Goal: Answer question/provide support

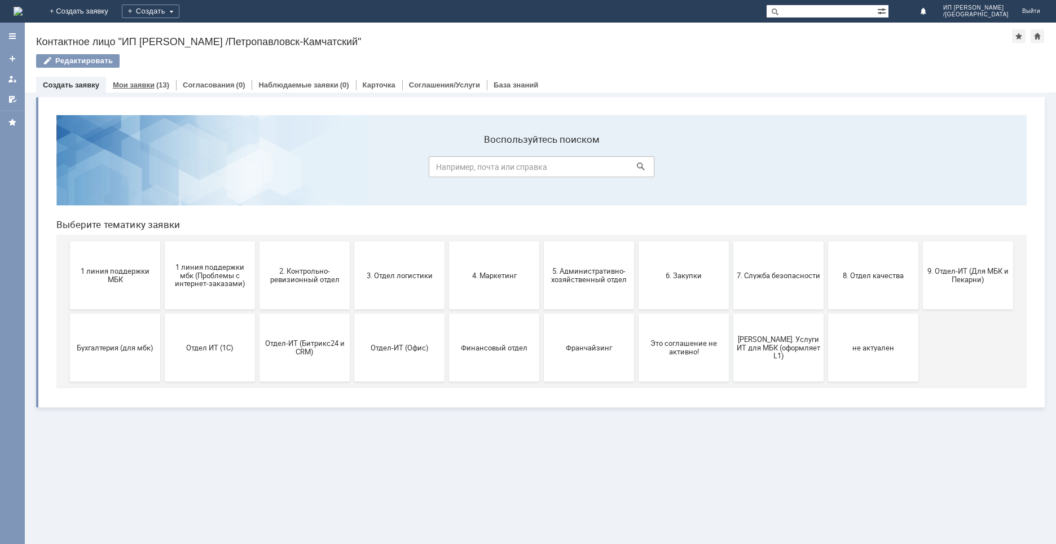
click at [156, 85] on div "(13)" at bounding box center [162, 85] width 13 height 8
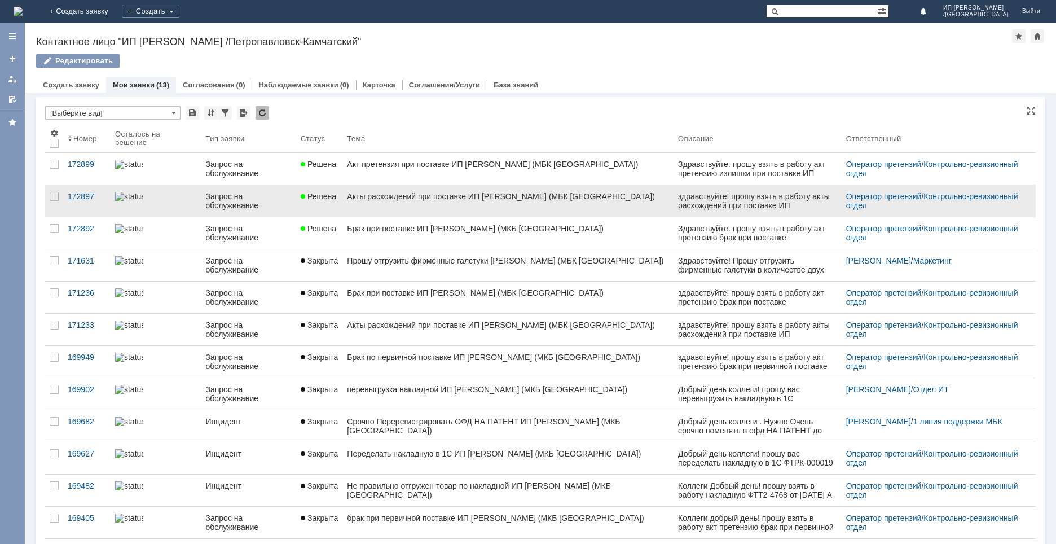
click at [335, 202] on link "Решена" at bounding box center [319, 201] width 46 height 32
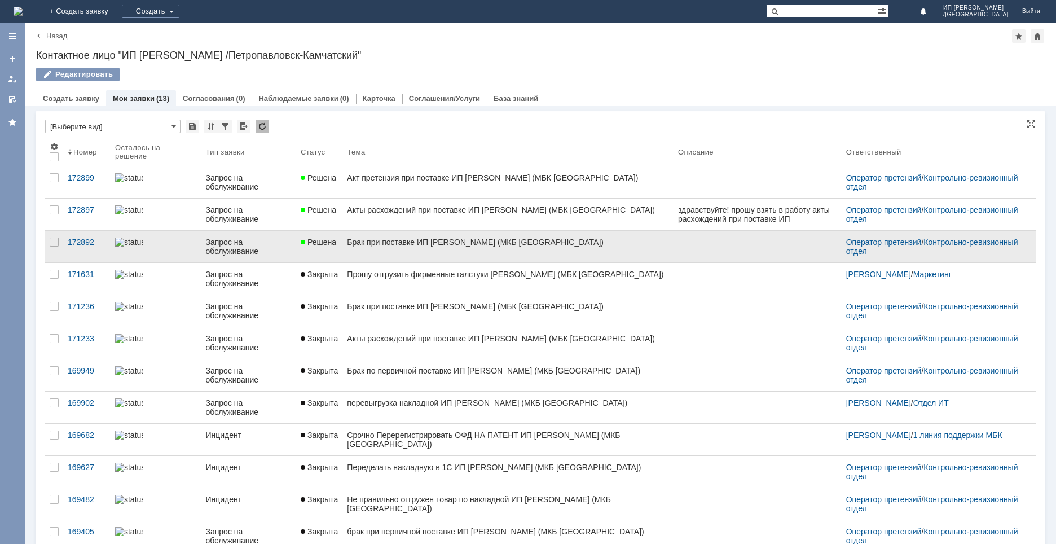
click at [416, 243] on div "Брак при поставке ИП [PERSON_NAME] (МКБ [GEOGRAPHIC_DATA])" at bounding box center [508, 242] width 322 height 9
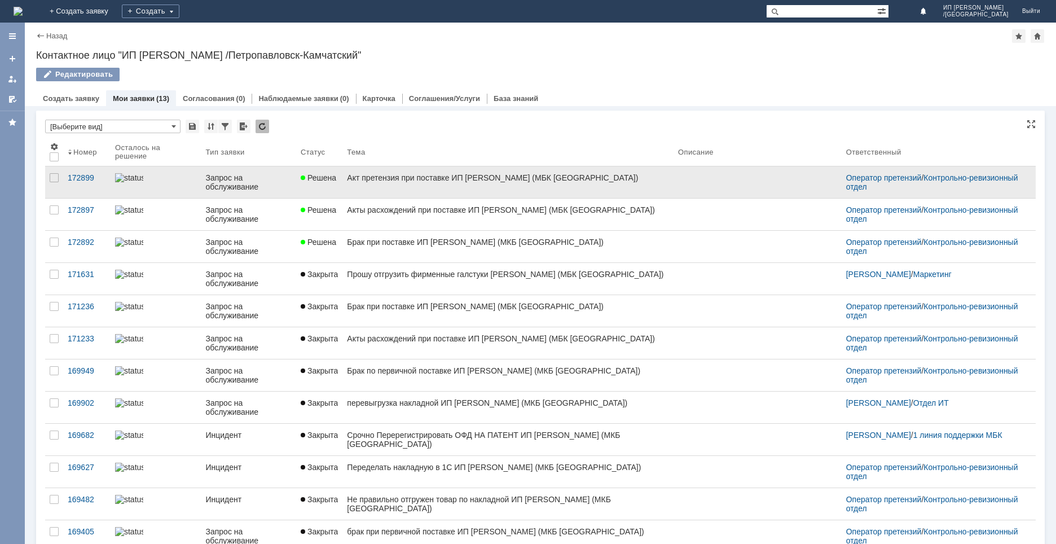
click at [322, 181] on span "Решена" at bounding box center [319, 177] width 36 height 9
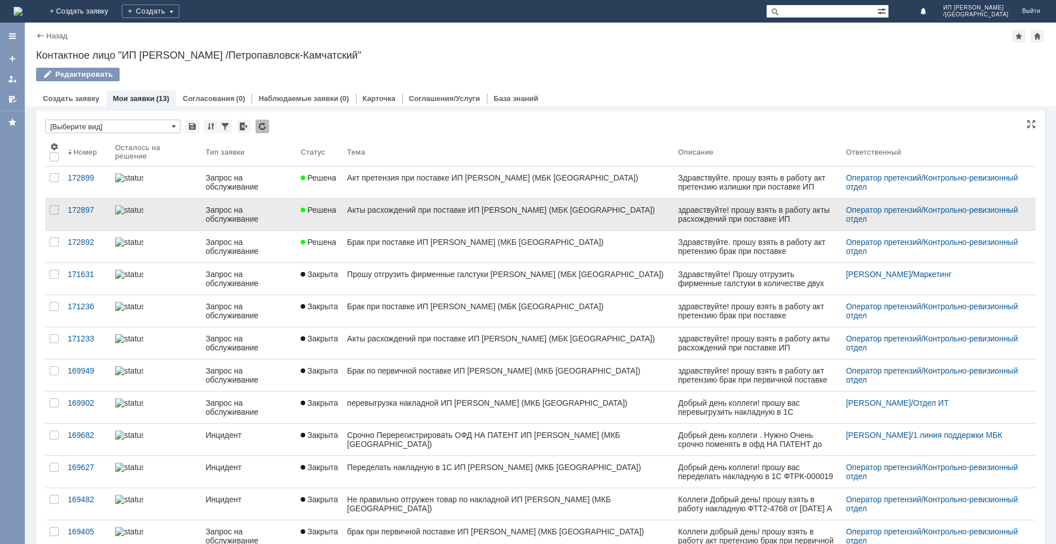
click at [399, 220] on link "Акты расхождений при поставке ИП [PERSON_NAME] (МБК [GEOGRAPHIC_DATA])" at bounding box center [508, 215] width 331 height 32
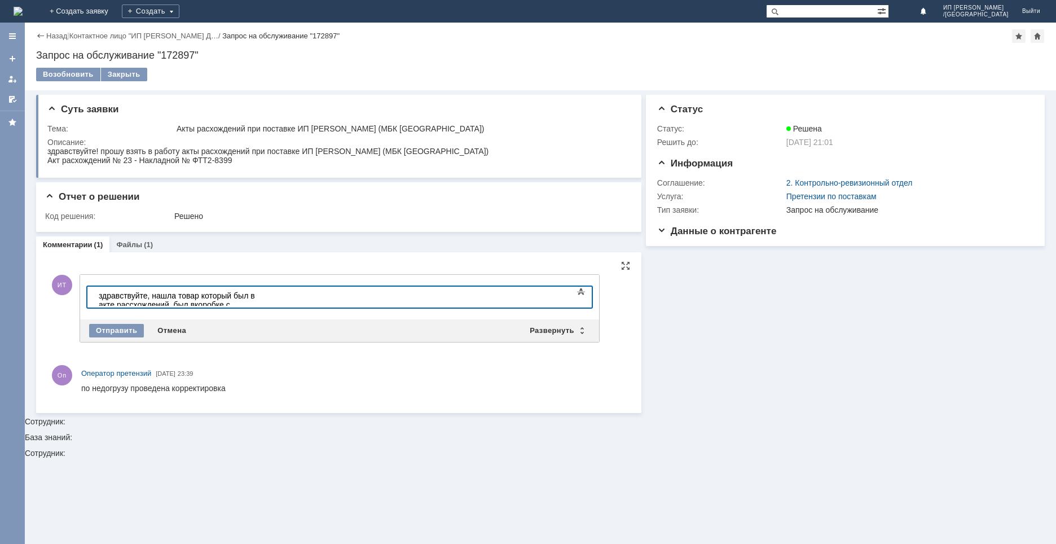
click at [259, 296] on div "здравствуйте, нашла товар который был в акте рассхождений, был вкоробке с надпт…" at bounding box center [179, 304] width 160 height 27
click at [259, 293] on div "здравствуйте, нашла товар который был в акте расхождений, был вкоробке с надптс…" at bounding box center [179, 304] width 160 height 27
click at [259, 297] on div "здравствуйте, нашла товар который был в акте расхождений, был в коробке с надпт…" at bounding box center [179, 309] width 160 height 36
click at [259, 296] on div "здравствуйте, нашла товар который был в акте расхождений, был в коробке с надпи…" at bounding box center [179, 304] width 160 height 27
click at [103, 331] on div "Отправить" at bounding box center [116, 331] width 55 height 14
